Goal: Task Accomplishment & Management: Use online tool/utility

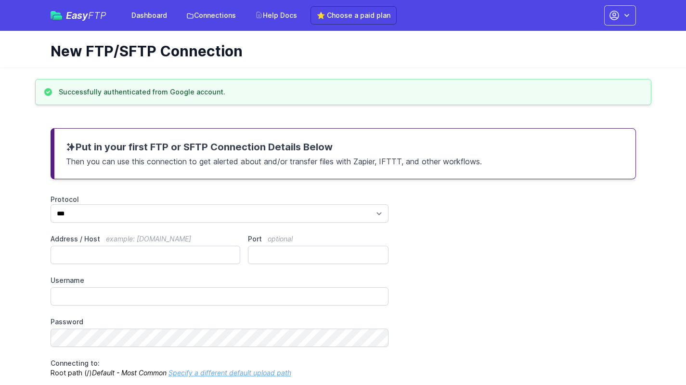
click at [192, 18] on icon at bounding box center [190, 16] width 6 height 4
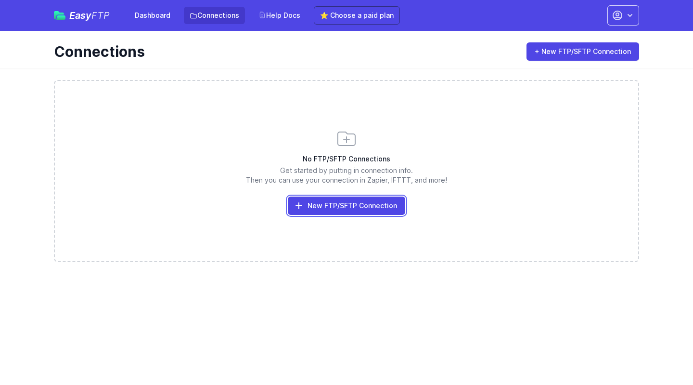
click at [335, 206] on link "New FTP/SFTP Connection" at bounding box center [346, 205] width 117 height 18
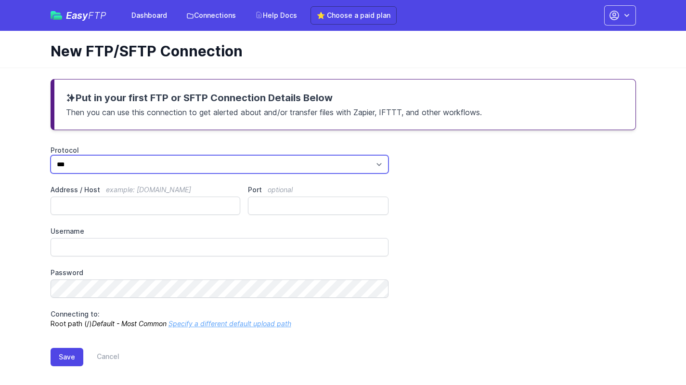
click at [130, 163] on select "*** **** ****" at bounding box center [220, 164] width 338 height 18
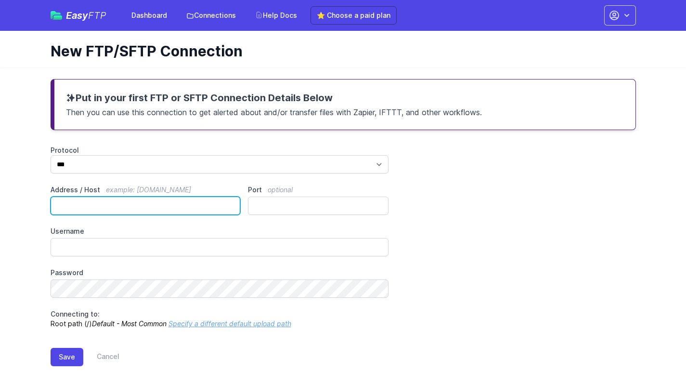
click at [132, 203] on input "Address / Host example: [DOMAIN_NAME]" at bounding box center [146, 205] width 190 height 18
